Goal: Navigation & Orientation: Understand site structure

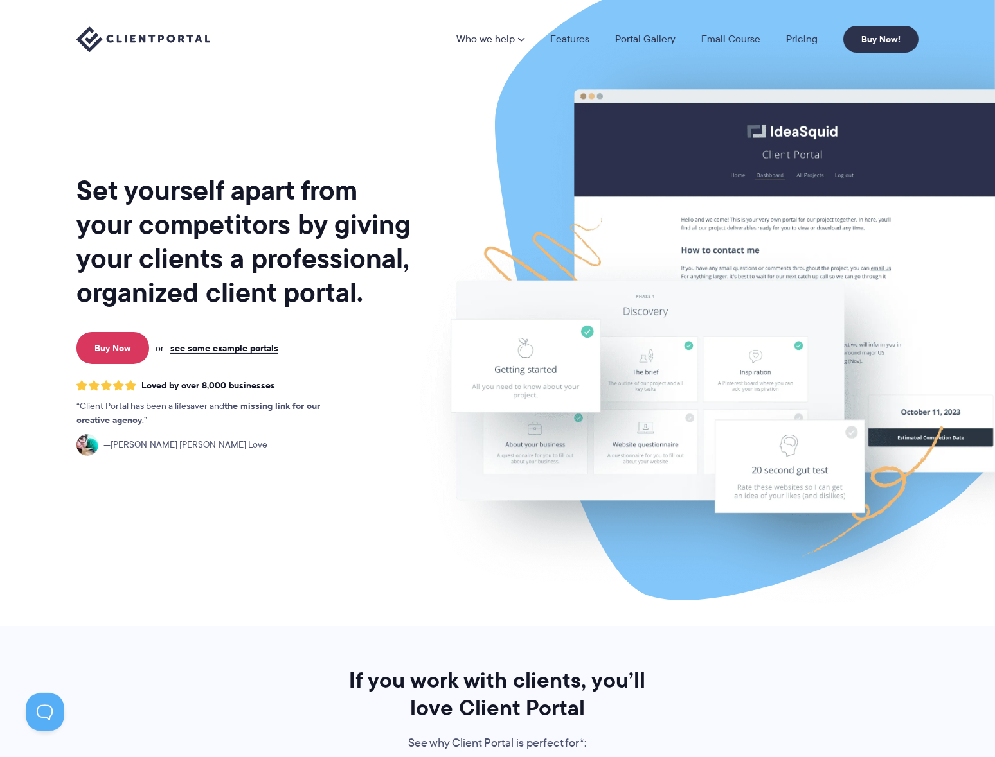
click at [569, 35] on link "Features" at bounding box center [569, 39] width 39 height 10
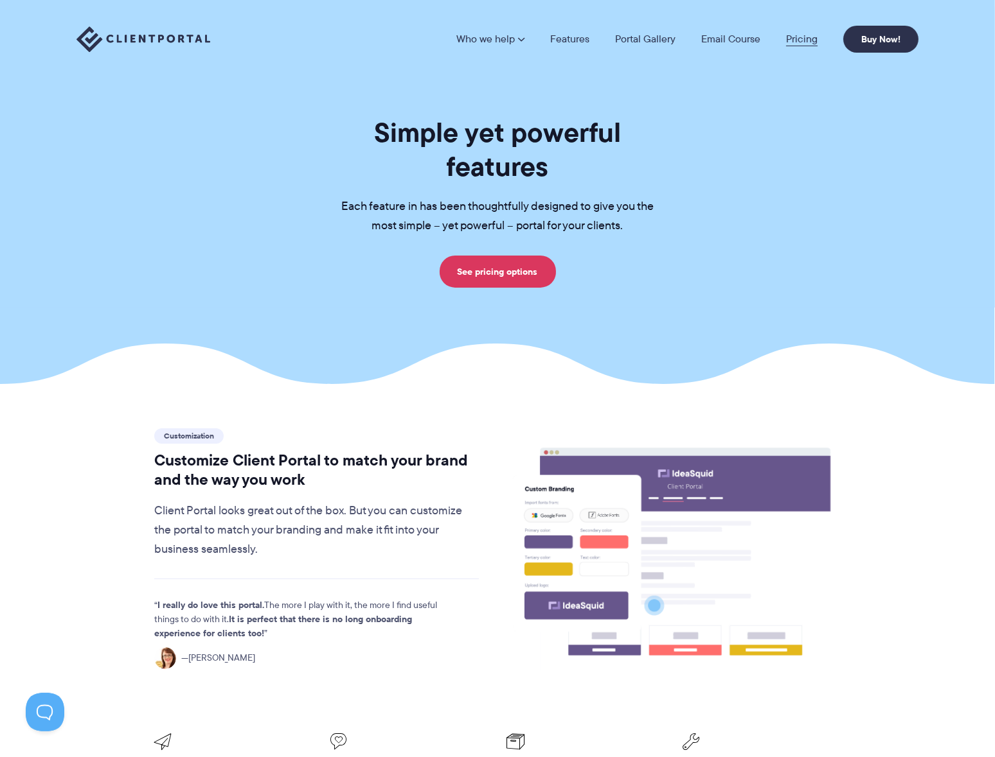
click at [808, 41] on link "Pricing" at bounding box center [801, 39] width 31 height 10
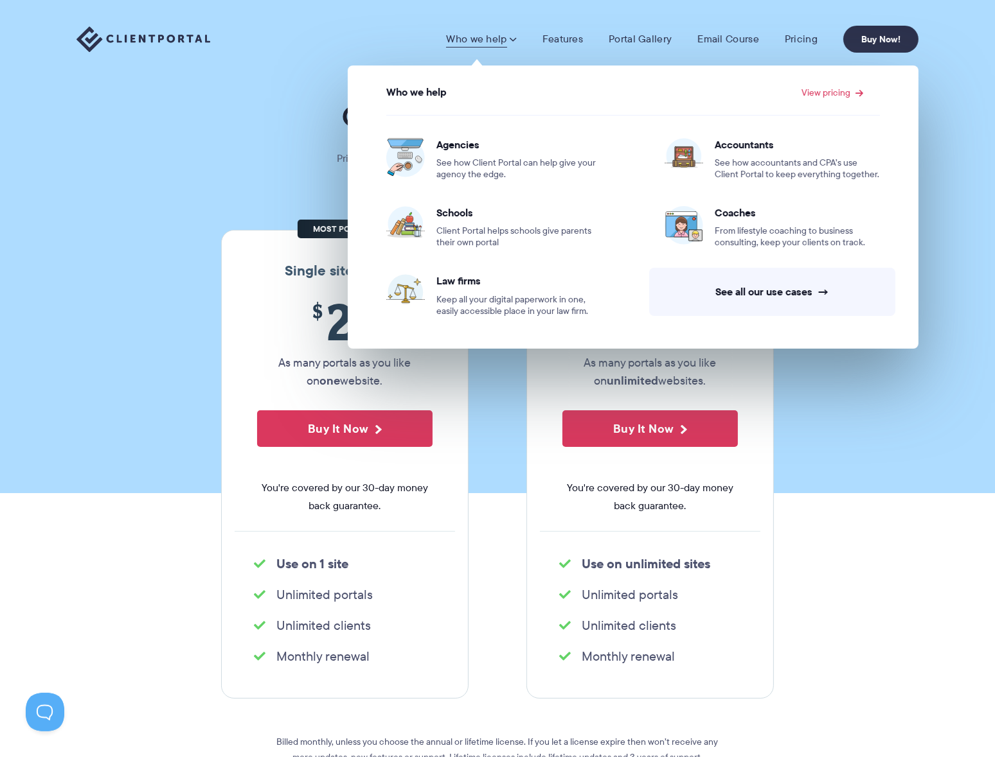
click at [136, 33] on img at bounding box center [143, 39] width 134 height 26
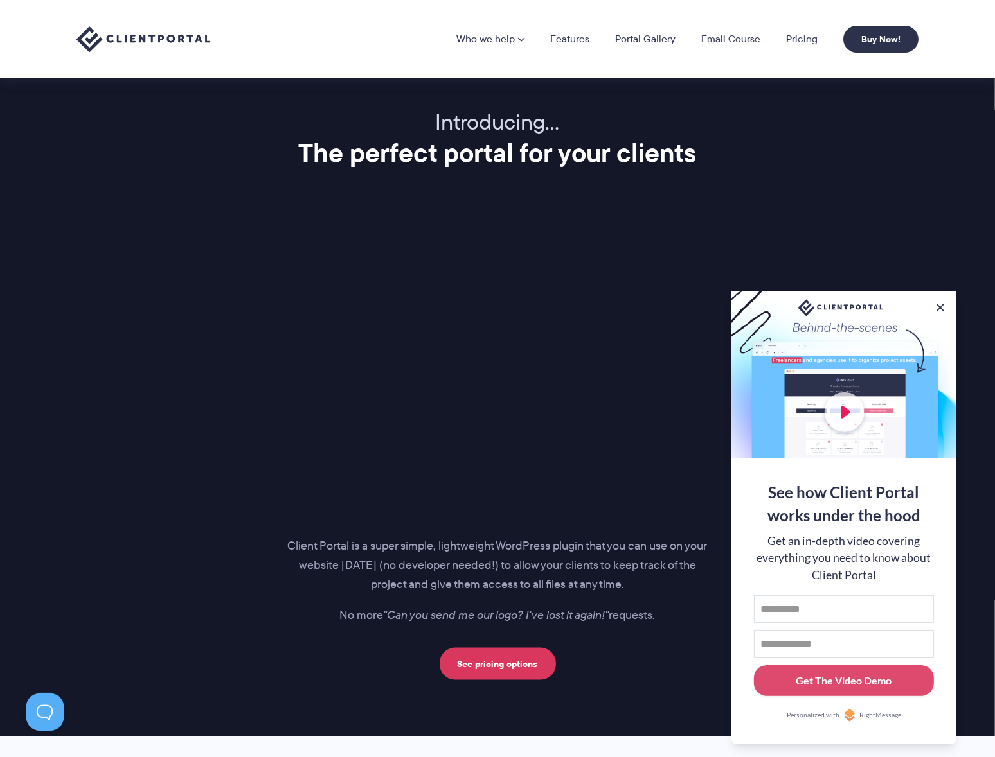
scroll to position [1478, 0]
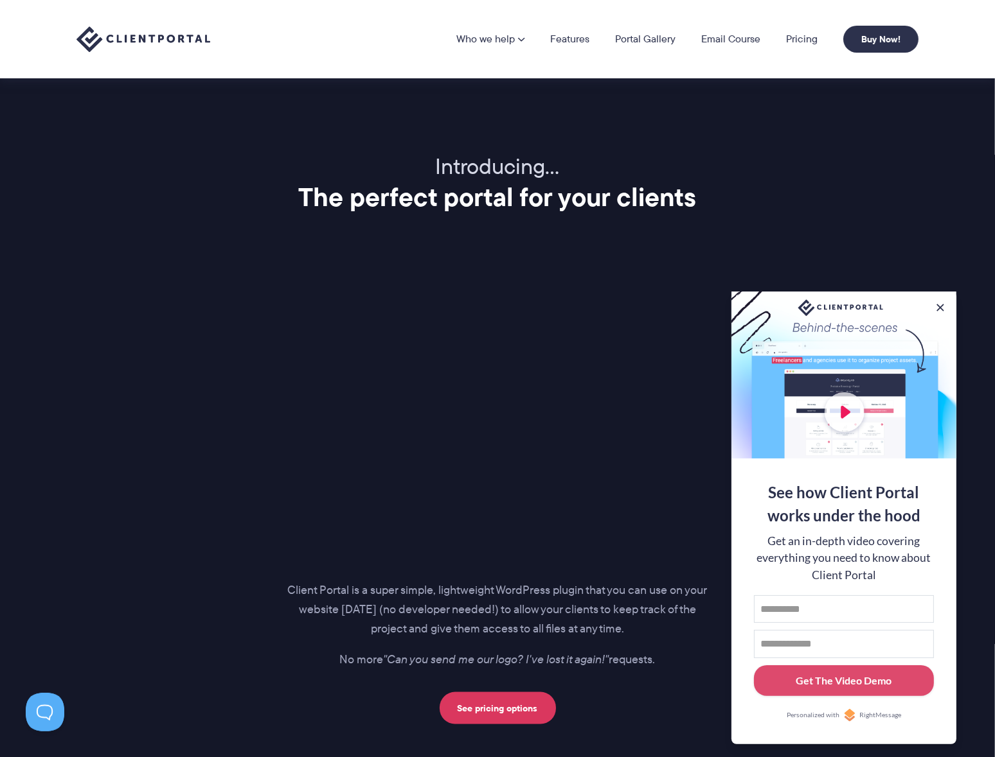
click at [945, 305] on button at bounding box center [940, 307] width 13 height 13
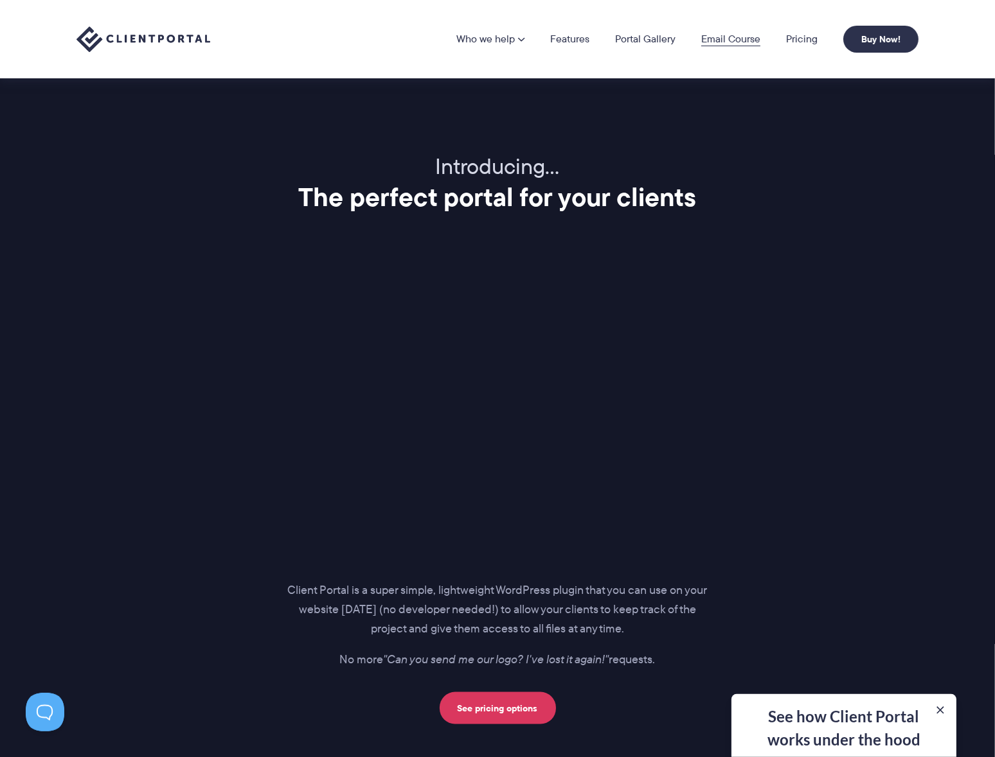
click at [719, 34] on link "Email Course" at bounding box center [730, 39] width 59 height 10
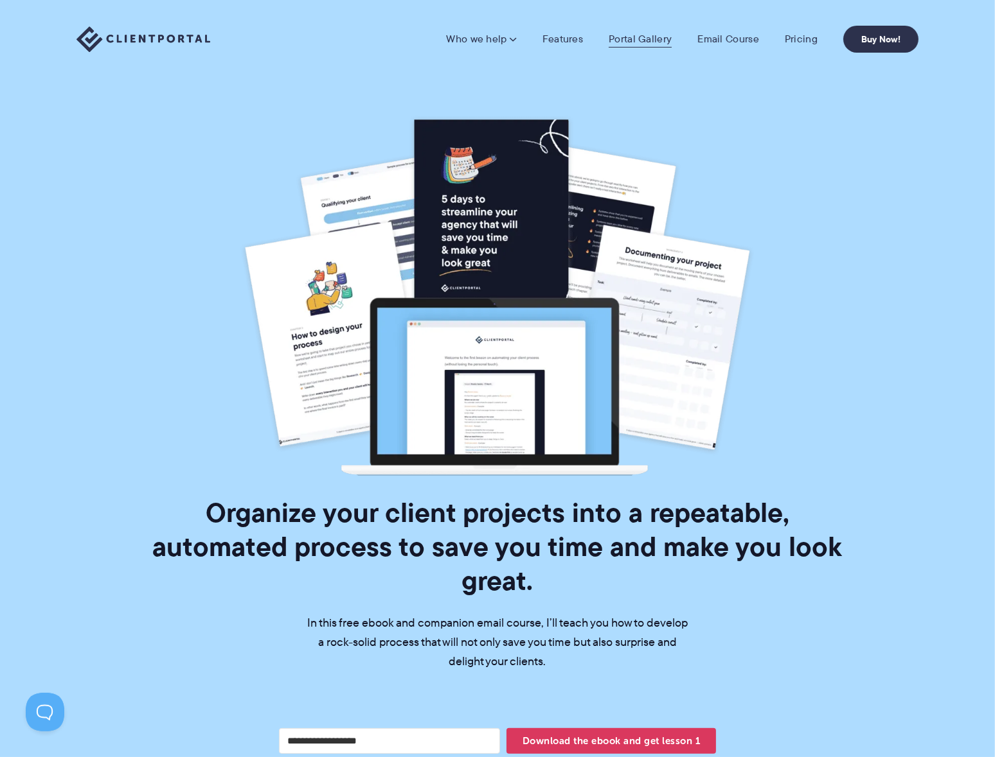
click at [642, 40] on link "Portal Gallery" at bounding box center [639, 39] width 63 height 13
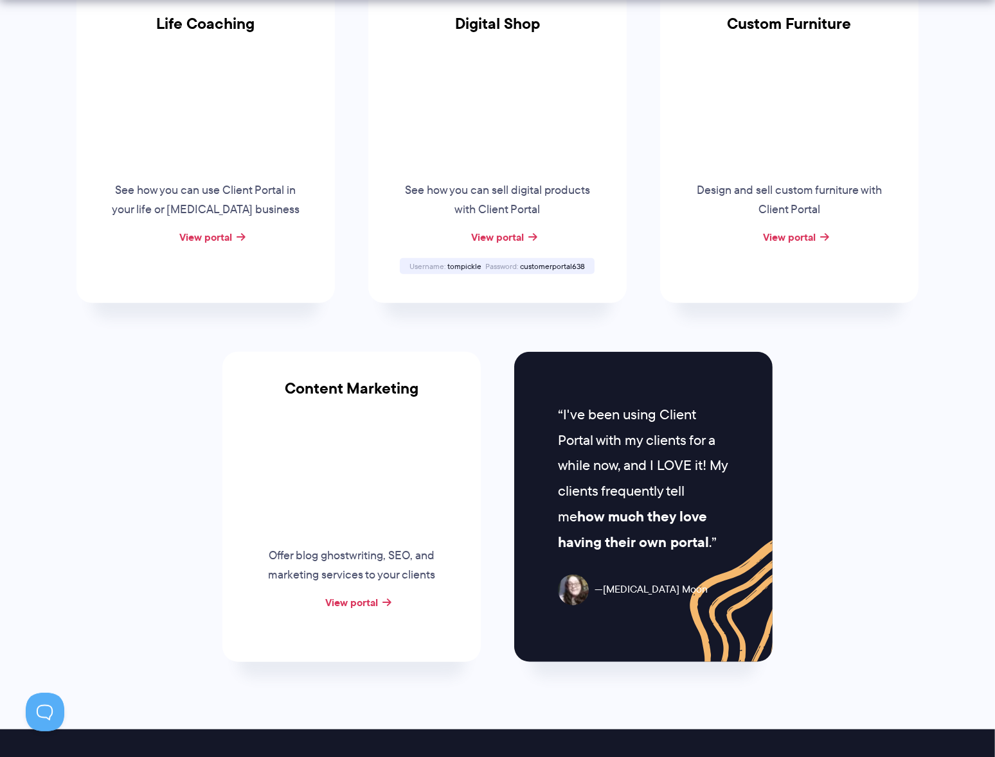
scroll to position [1349, 0]
